Goal: Information Seeking & Learning: Learn about a topic

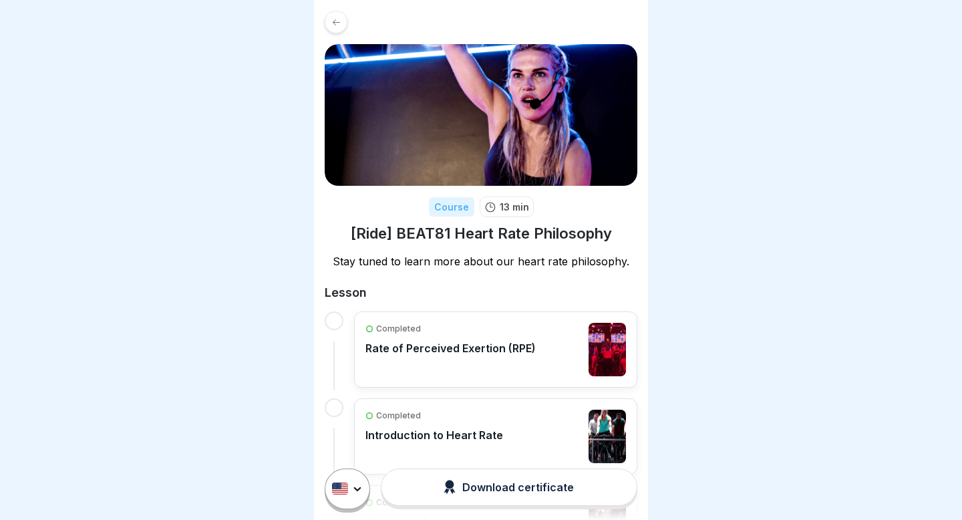
click at [585, 235] on h1 "[Ride] BEAT81 Heart Rate Philosophy" at bounding box center [481, 233] width 261 height 19
click at [585, 237] on h1 "[Ride] BEAT81 Heart Rate Philosophy" at bounding box center [481, 233] width 261 height 19
click at [551, 227] on h1 "[Ride] BEAT81 Heart Rate Philosophy" at bounding box center [481, 233] width 261 height 19
click at [566, 234] on h1 "[Ride] BEAT81 Heart Rate Philosophy" at bounding box center [481, 233] width 261 height 19
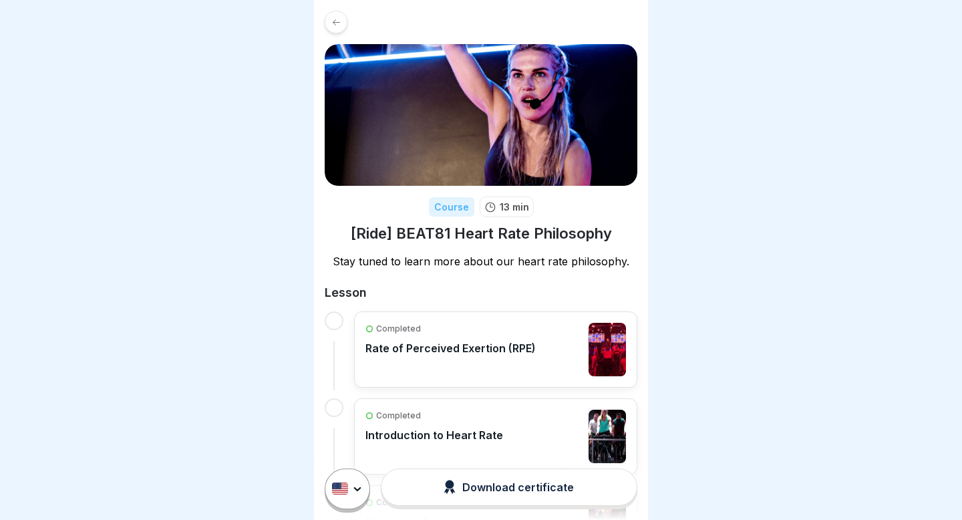
click at [566, 234] on h1 "[Ride] BEAT81 Heart Rate Philosophy" at bounding box center [481, 233] width 261 height 19
drag, startPoint x: 609, startPoint y: 232, endPoint x: 526, endPoint y: 232, distance: 83.5
click at [526, 232] on h1 "[Ride] BEAT81 Heart Rate Philosophy" at bounding box center [481, 233] width 261 height 19
click at [539, 232] on h1 "[Ride] BEAT81 Heart Rate Philosophy" at bounding box center [481, 233] width 261 height 19
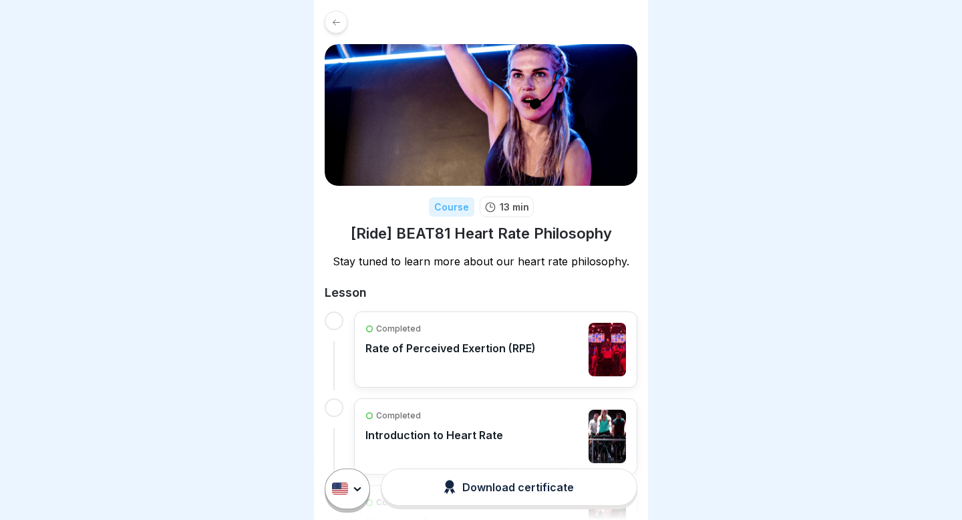
click at [539, 232] on h1 "[Ride] BEAT81 Heart Rate Philosophy" at bounding box center [481, 233] width 261 height 19
click at [556, 230] on h1 "[Ride] BEAT81 Heart Rate Philosophy" at bounding box center [481, 233] width 261 height 19
drag, startPoint x: 533, startPoint y: 232, endPoint x: 663, endPoint y: 230, distance: 130.3
click at [663, 230] on body "Course 13 min [Ride] BEAT81 Heart Rate Philosophy Stay tuned to learn more abou…" at bounding box center [481, 260] width 962 height 520
